Goal: Transaction & Acquisition: Purchase product/service

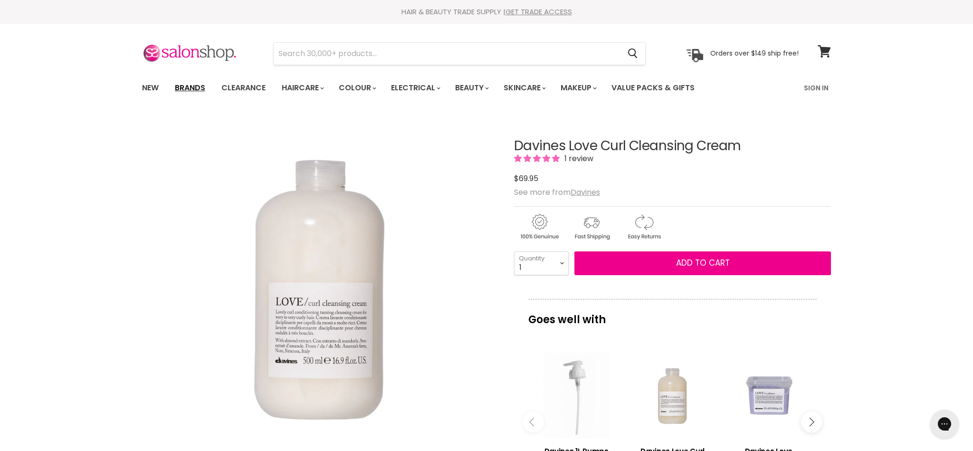
click at [192, 86] on link "Brands" at bounding box center [190, 88] width 45 height 20
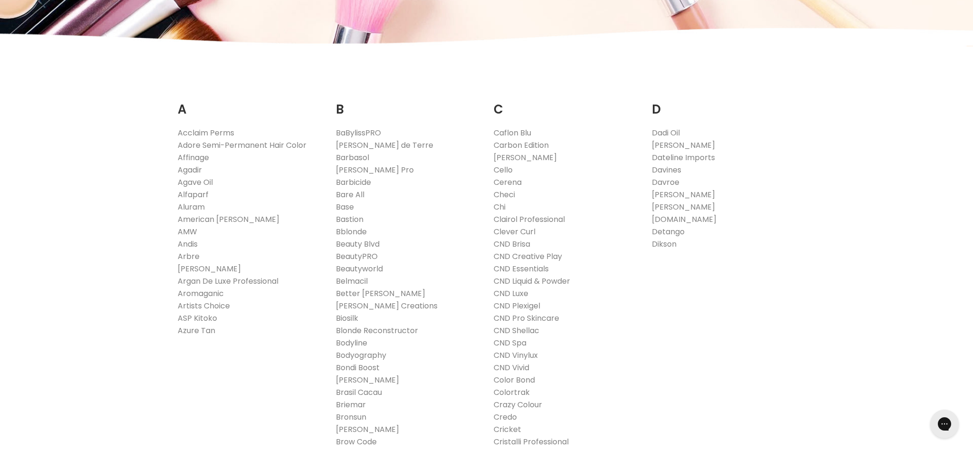
scroll to position [142, 0]
click at [664, 168] on link "Davines" at bounding box center [666, 168] width 29 height 11
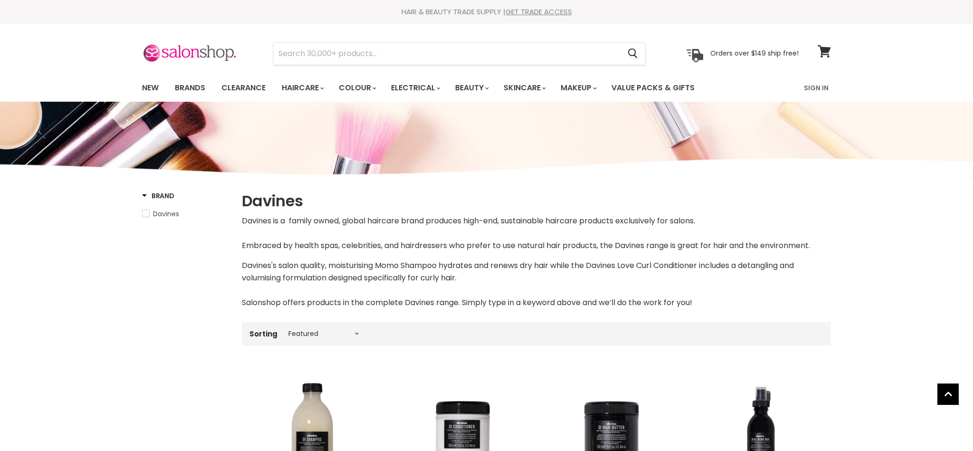
select select "manual"
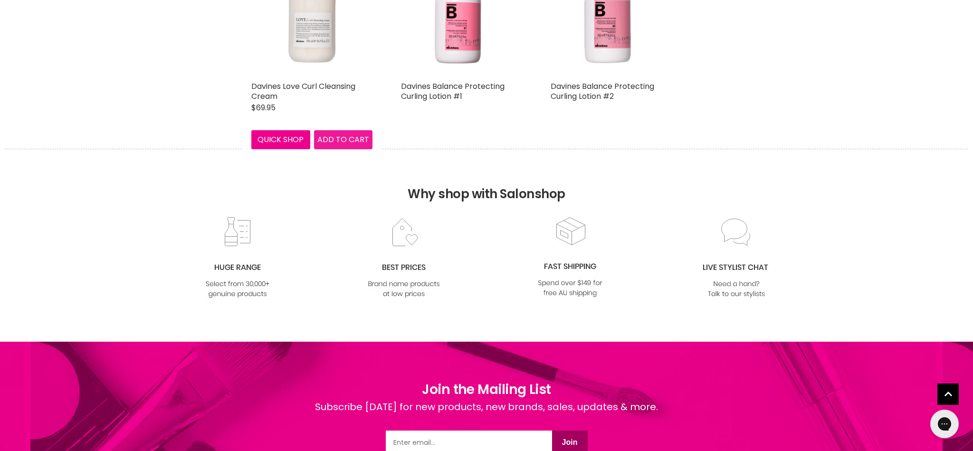
scroll to position [2119, 0]
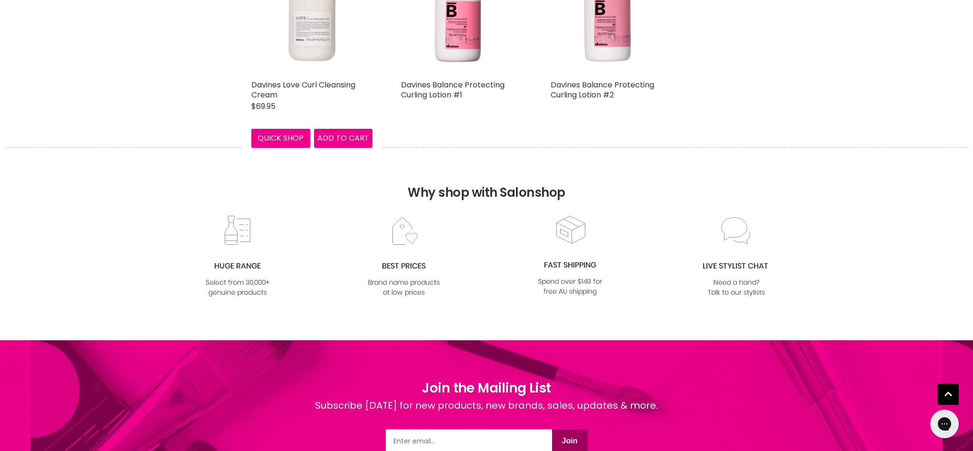
scroll to position [2120, 0]
click at [278, 132] on button "Quick shop" at bounding box center [280, 137] width 59 height 19
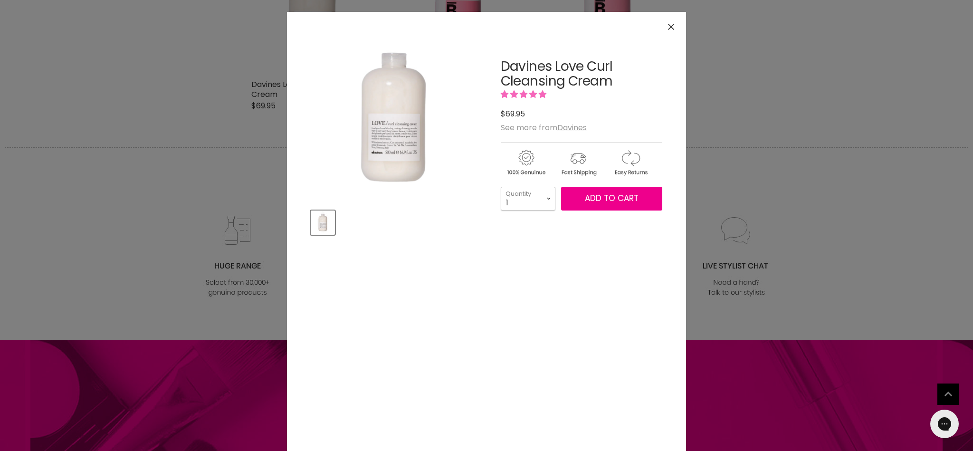
select select "2"
type input "2"
click at [623, 198] on span "Add to cart" at bounding box center [612, 197] width 54 height 11
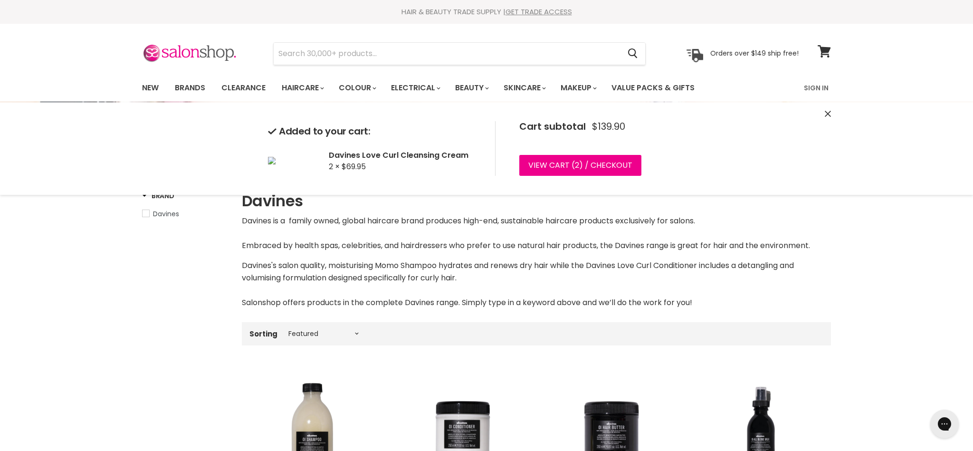
scroll to position [0, 0]
click at [553, 162] on link "View cart ( 2 ) / Checkout" at bounding box center [580, 164] width 122 height 21
